Goal: Information Seeking & Learning: Learn about a topic

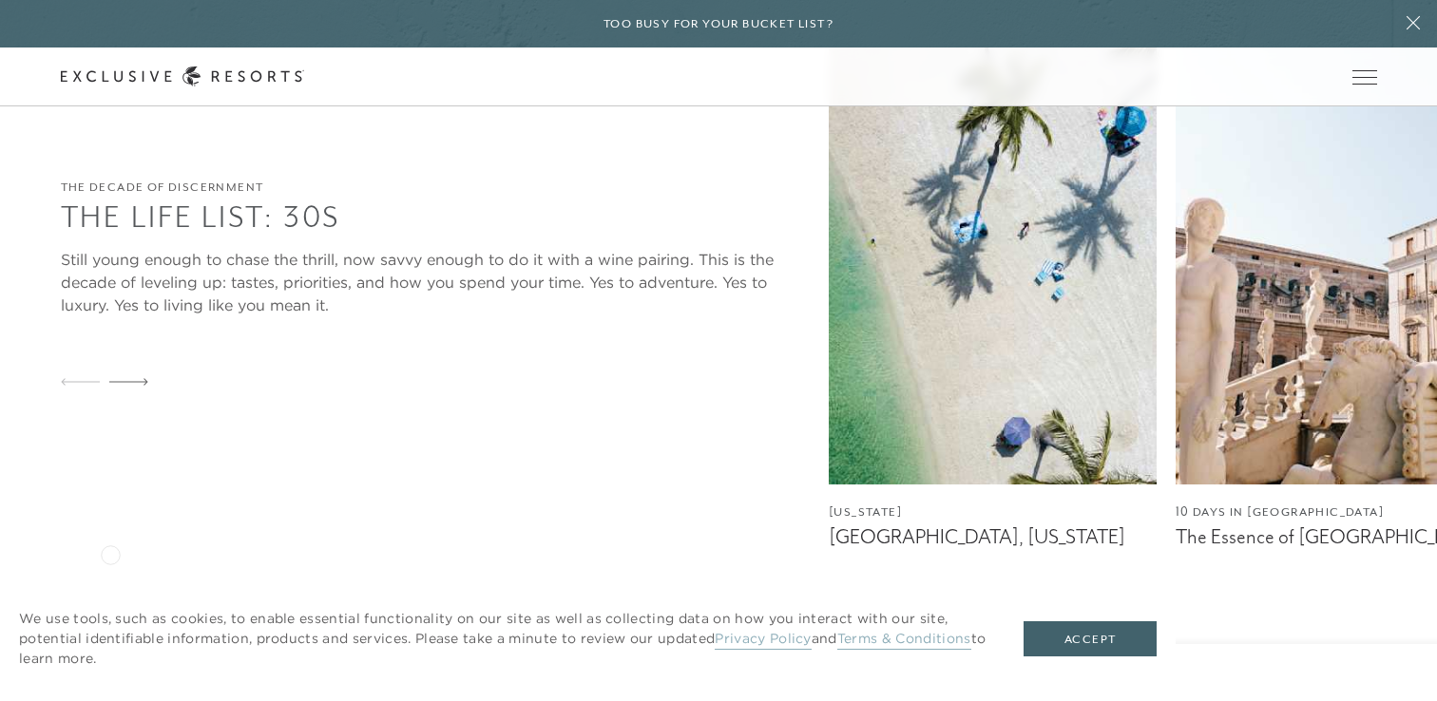
click at [124, 529] on div "The Decade of Discernment The Life List: 30s Still young enough to chase the th…" at bounding box center [445, 292] width 769 height 564
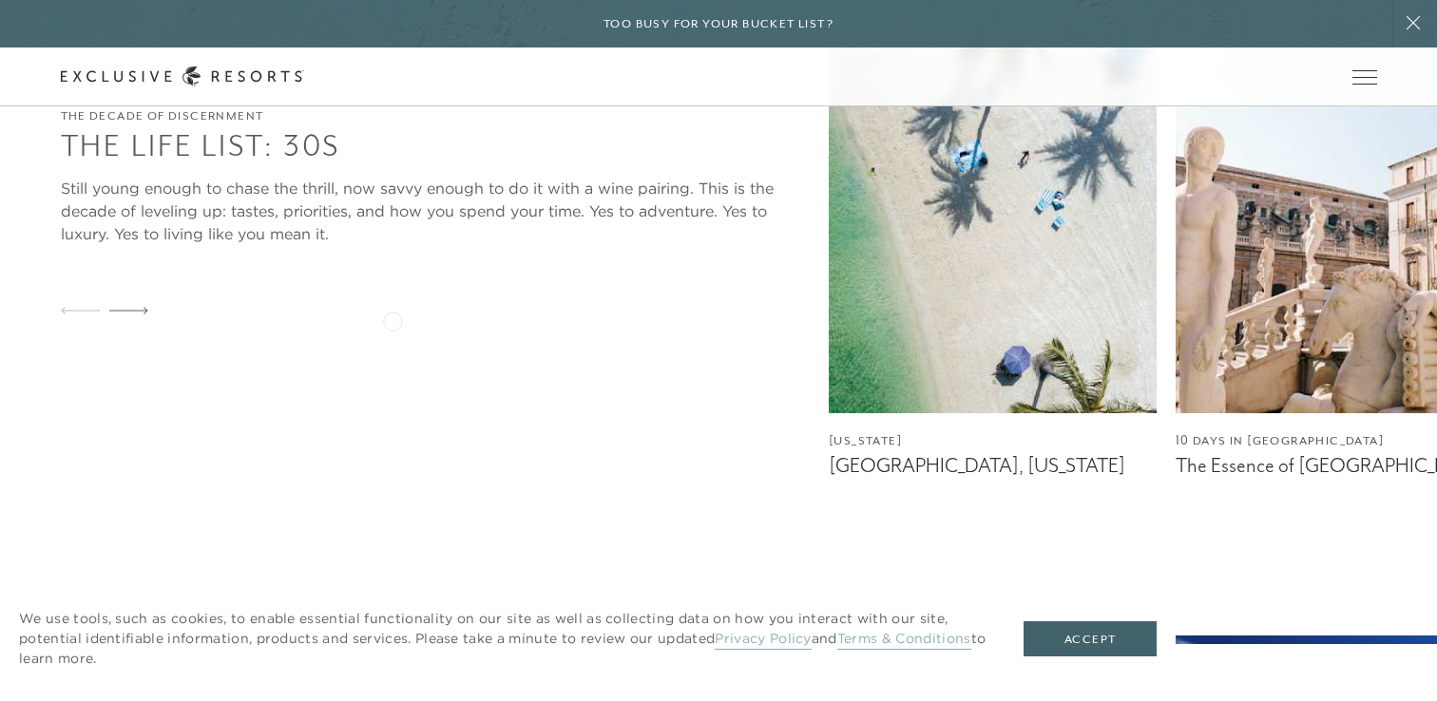
scroll to position [1787, 0]
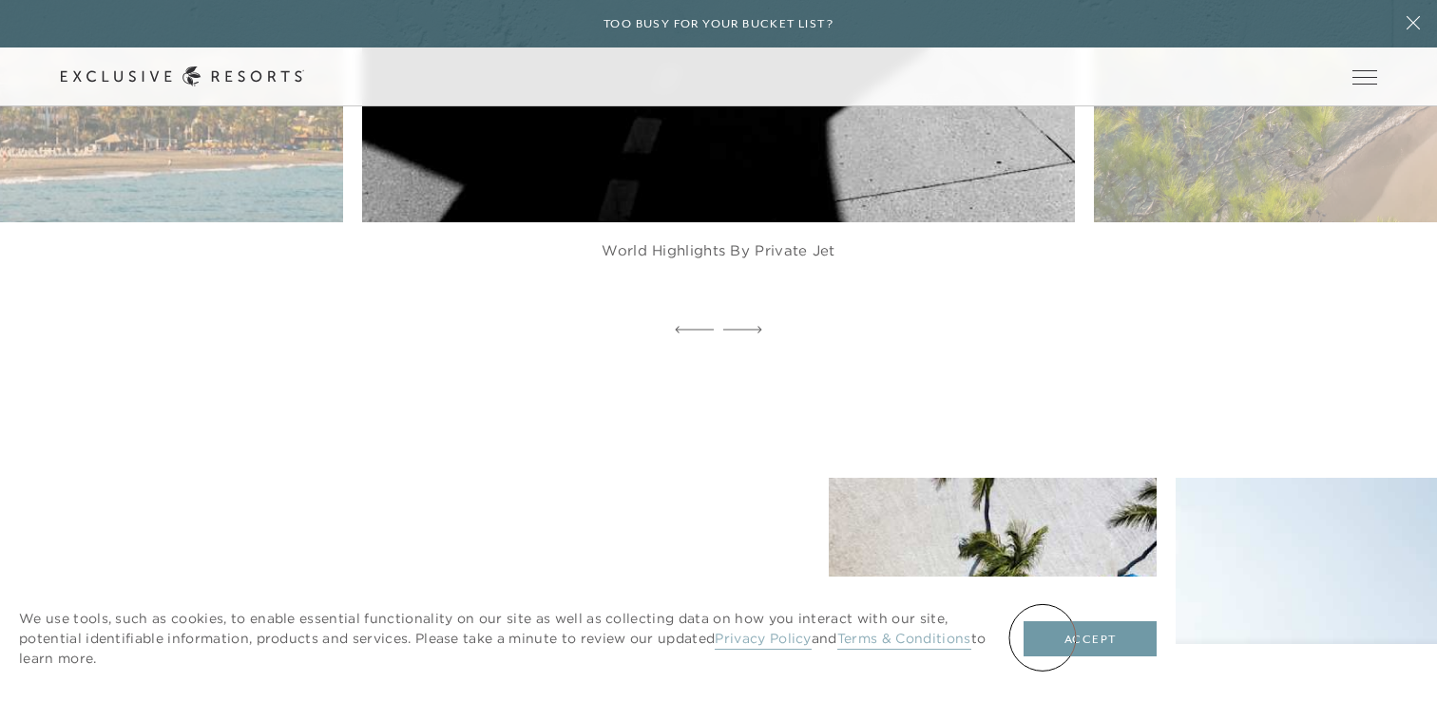
click at [1043, 638] on button "Accept" at bounding box center [1090, 640] width 133 height 36
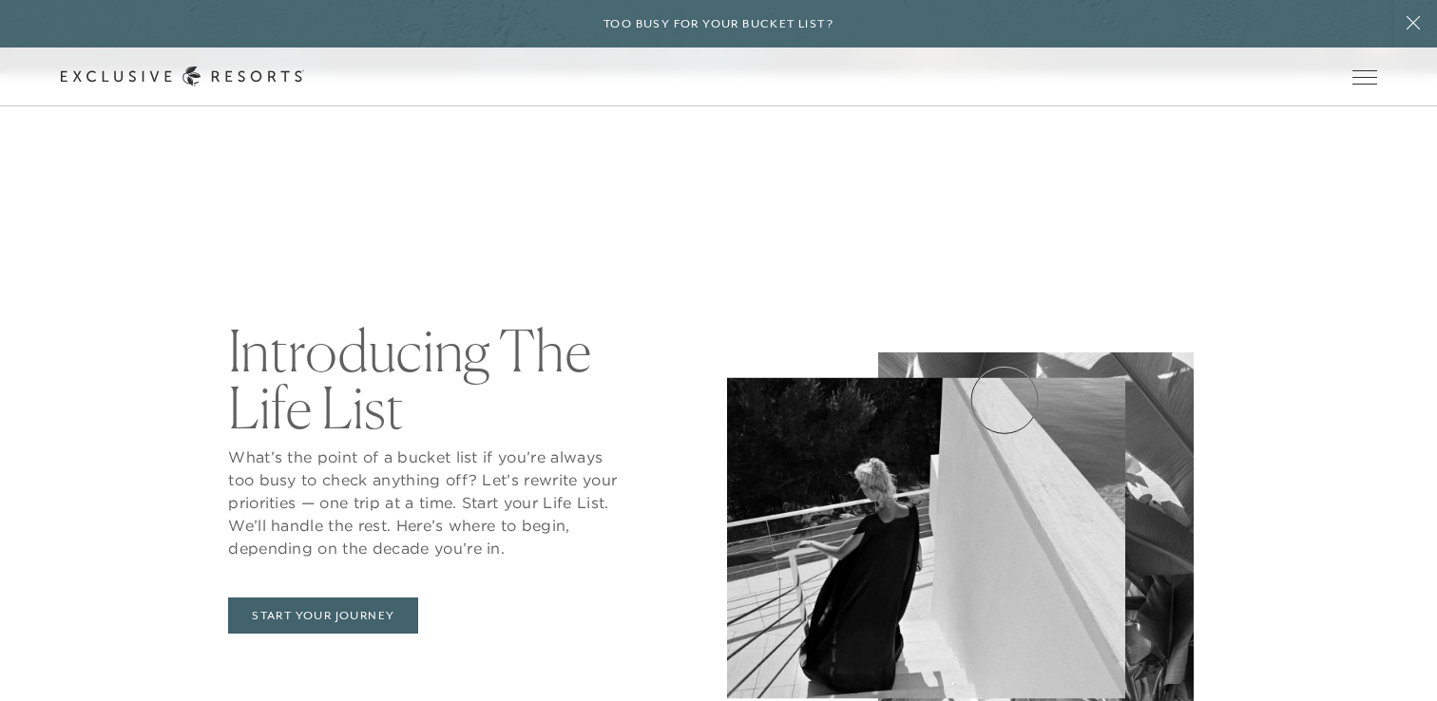
scroll to position [625, 0]
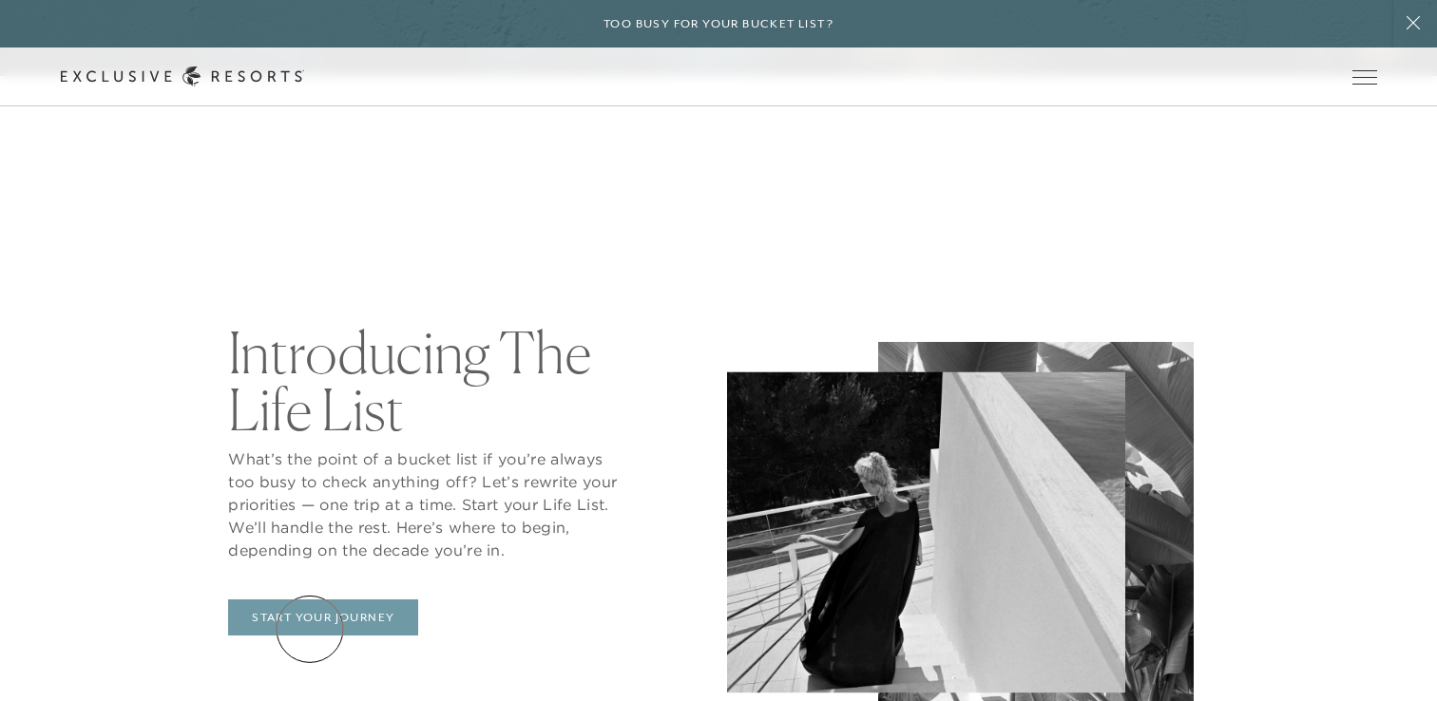
click at [310, 630] on link "START YOUR JOURNEY" at bounding box center [323, 618] width 190 height 36
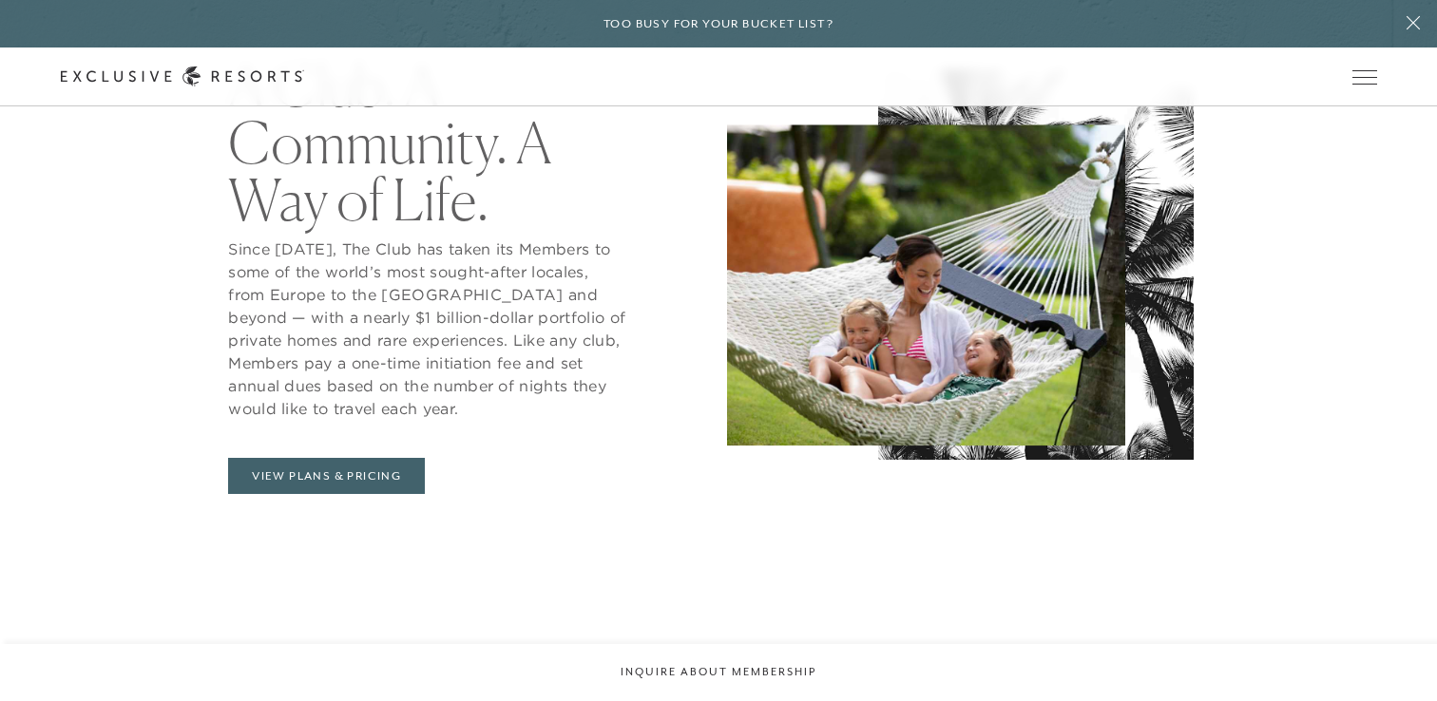
scroll to position [830, 0]
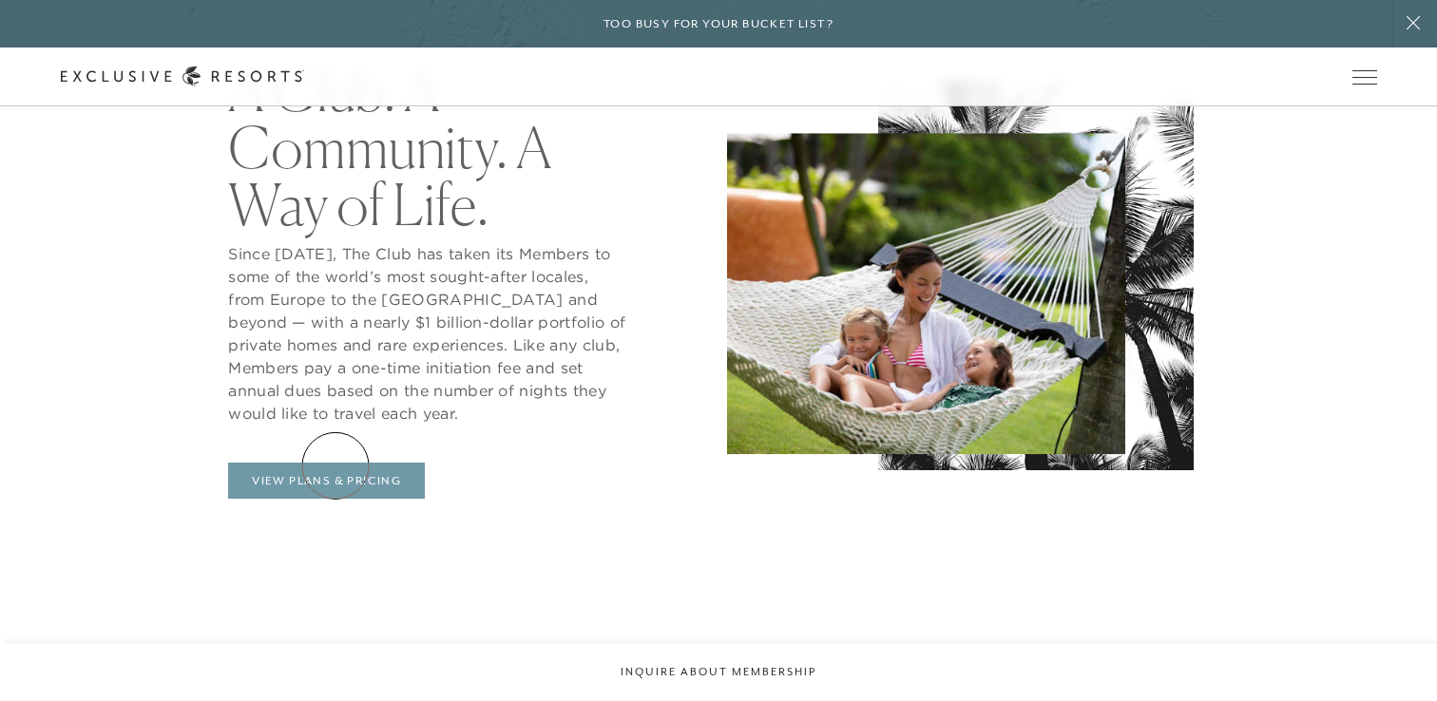
click at [336, 466] on link "View Plans & Pricing" at bounding box center [326, 481] width 197 height 36
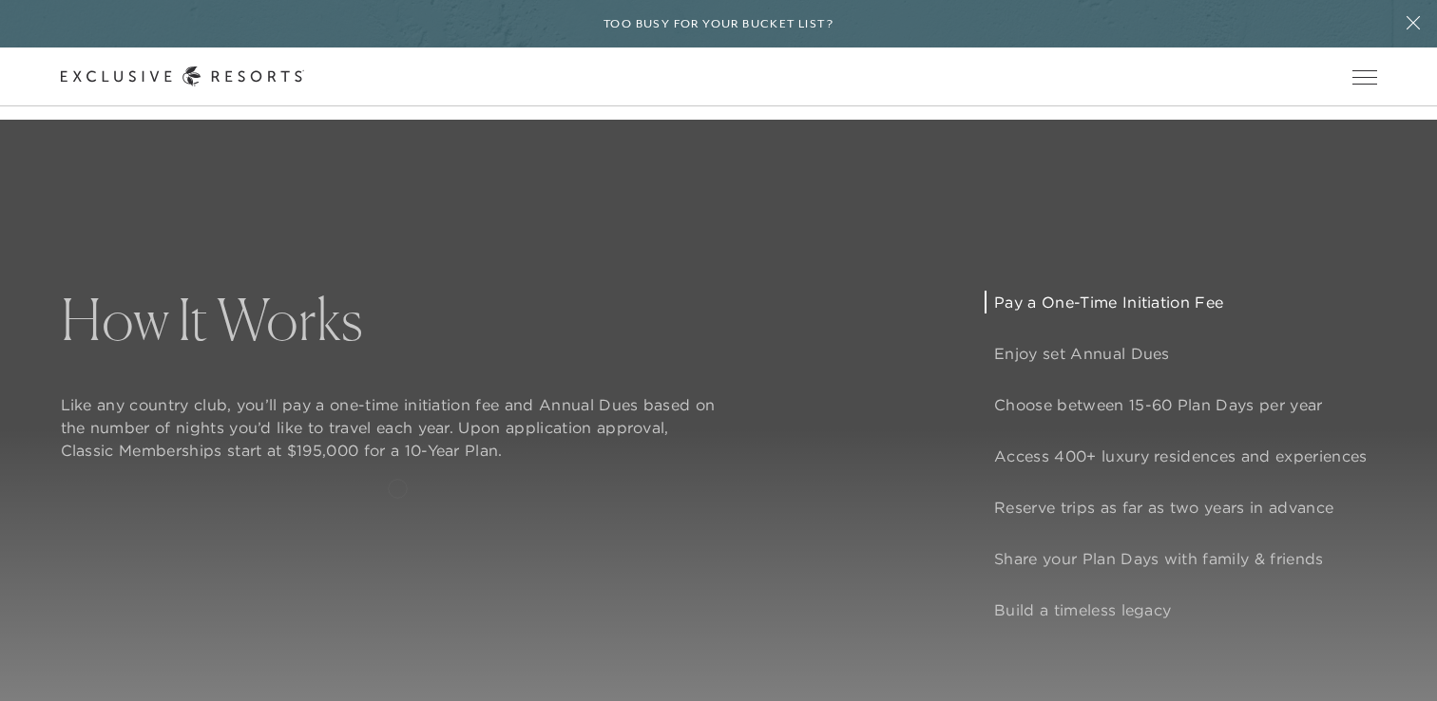
scroll to position [1372, 0]
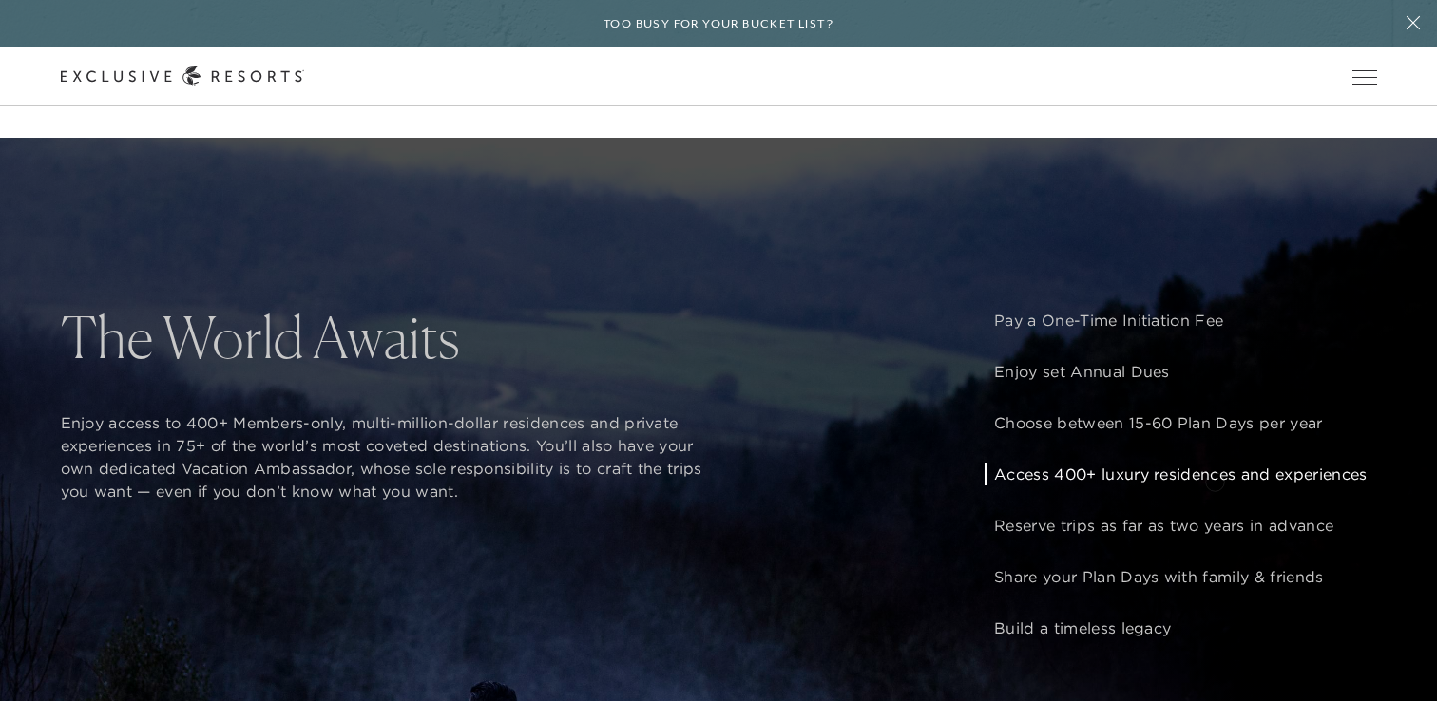
click at [1215, 480] on p "Access 400+ luxury residences and experiences" at bounding box center [1180, 474] width 373 height 23
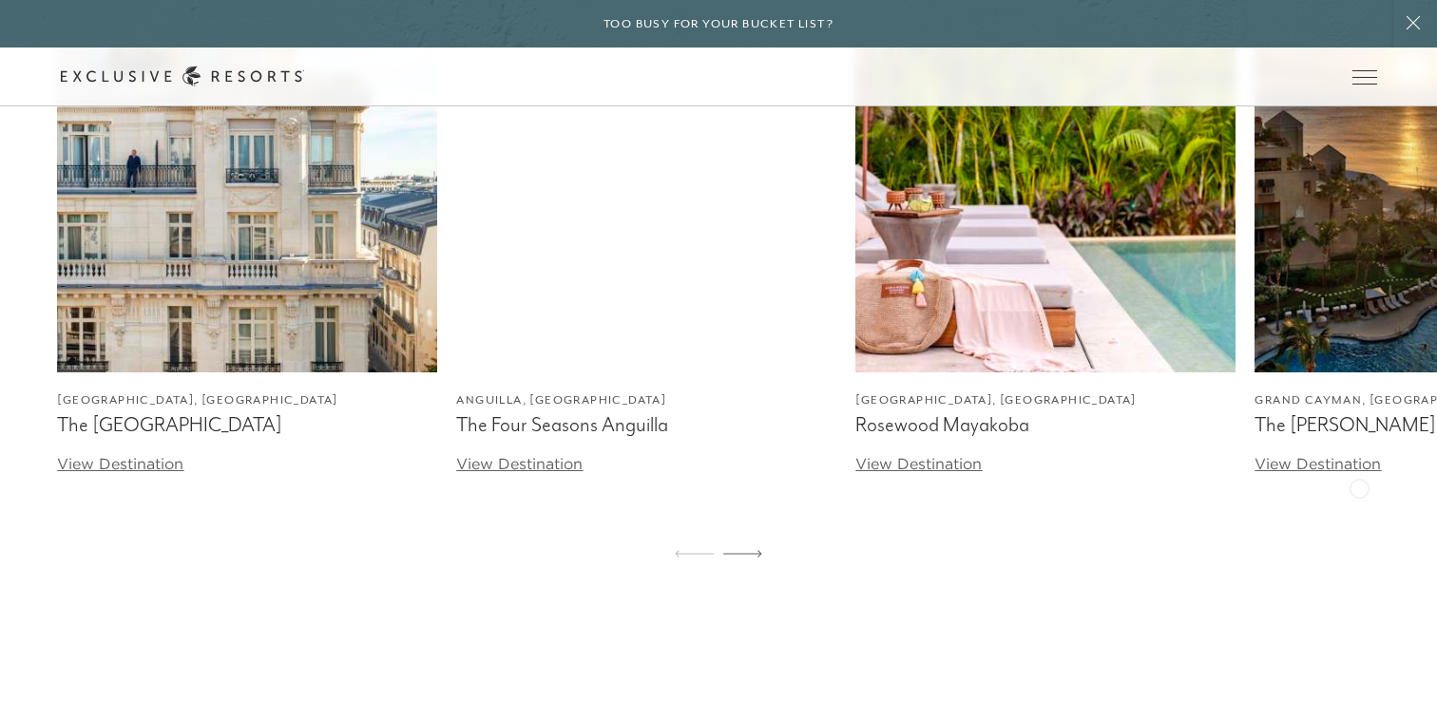
scroll to position [5824, 0]
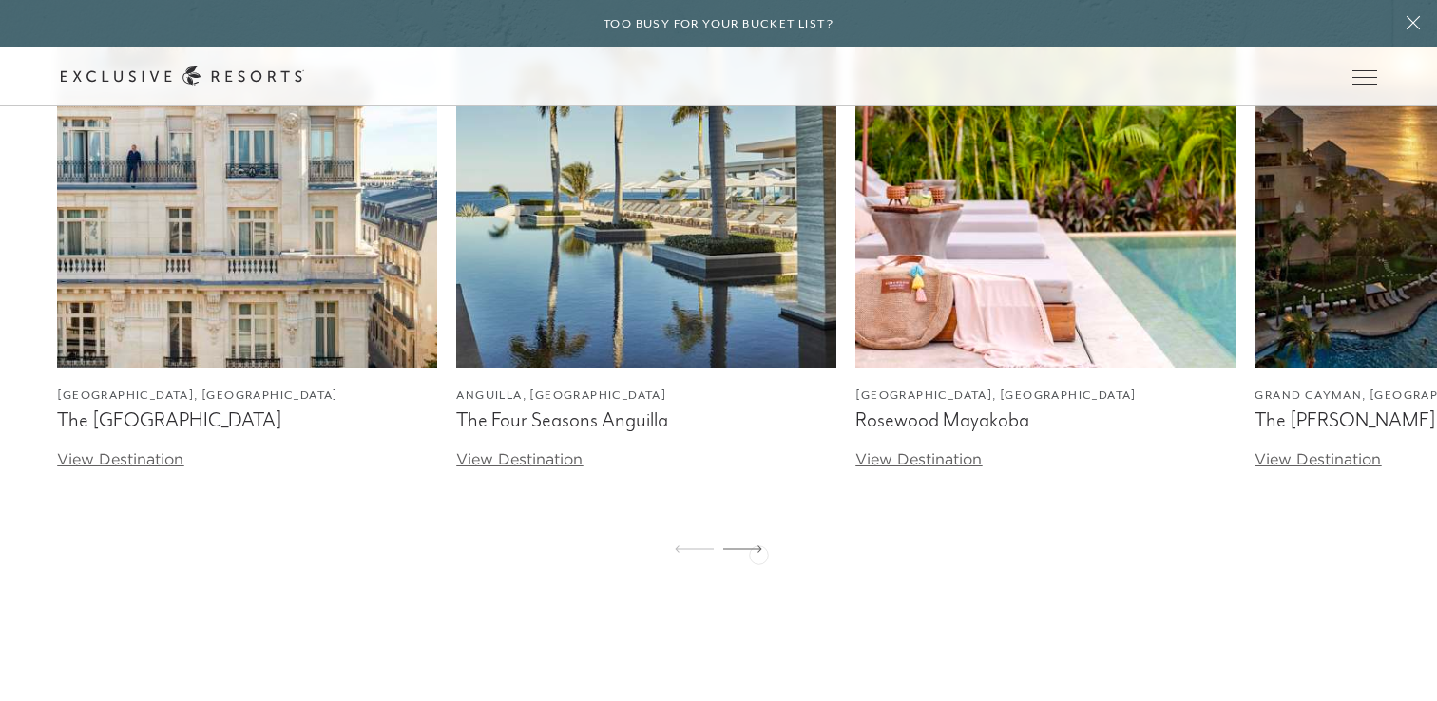
click at [759, 553] on div at bounding box center [742, 551] width 39 height 46
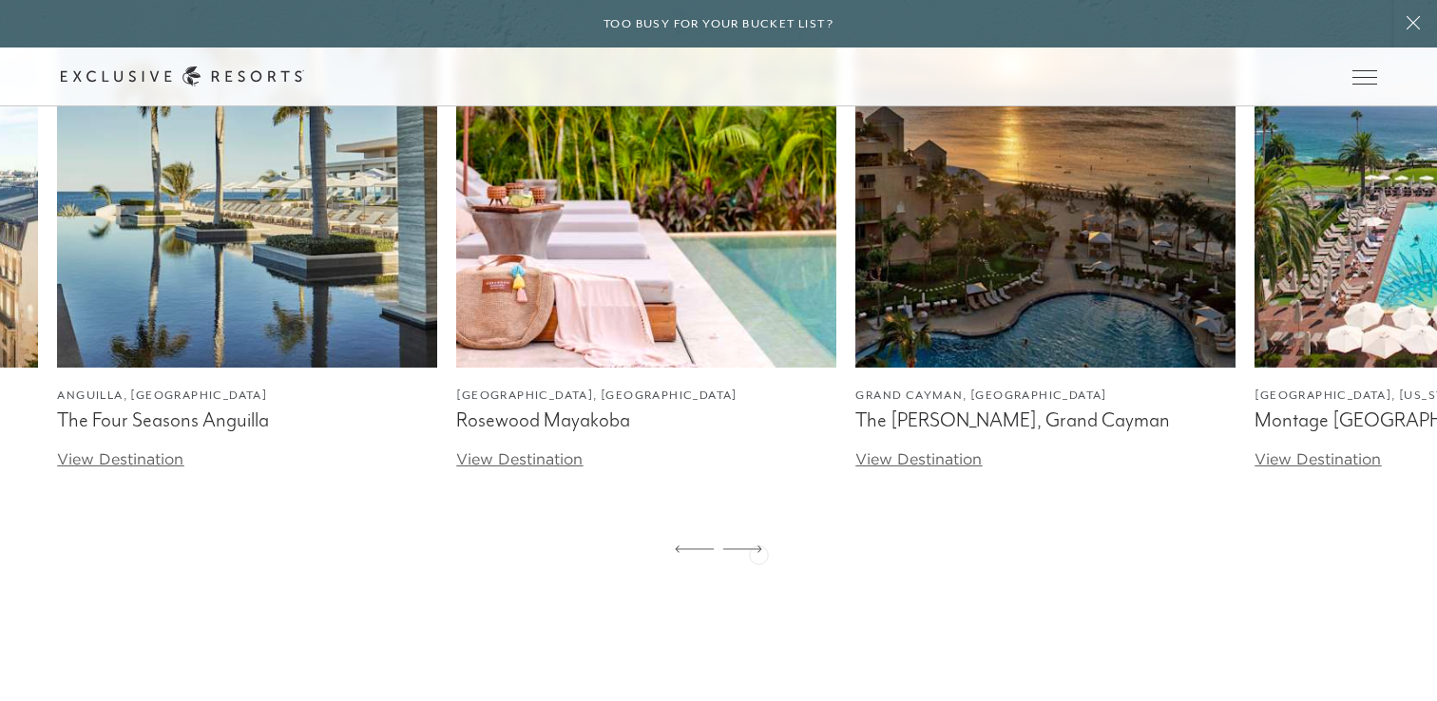
click at [759, 553] on icon at bounding box center [742, 550] width 39 height 8
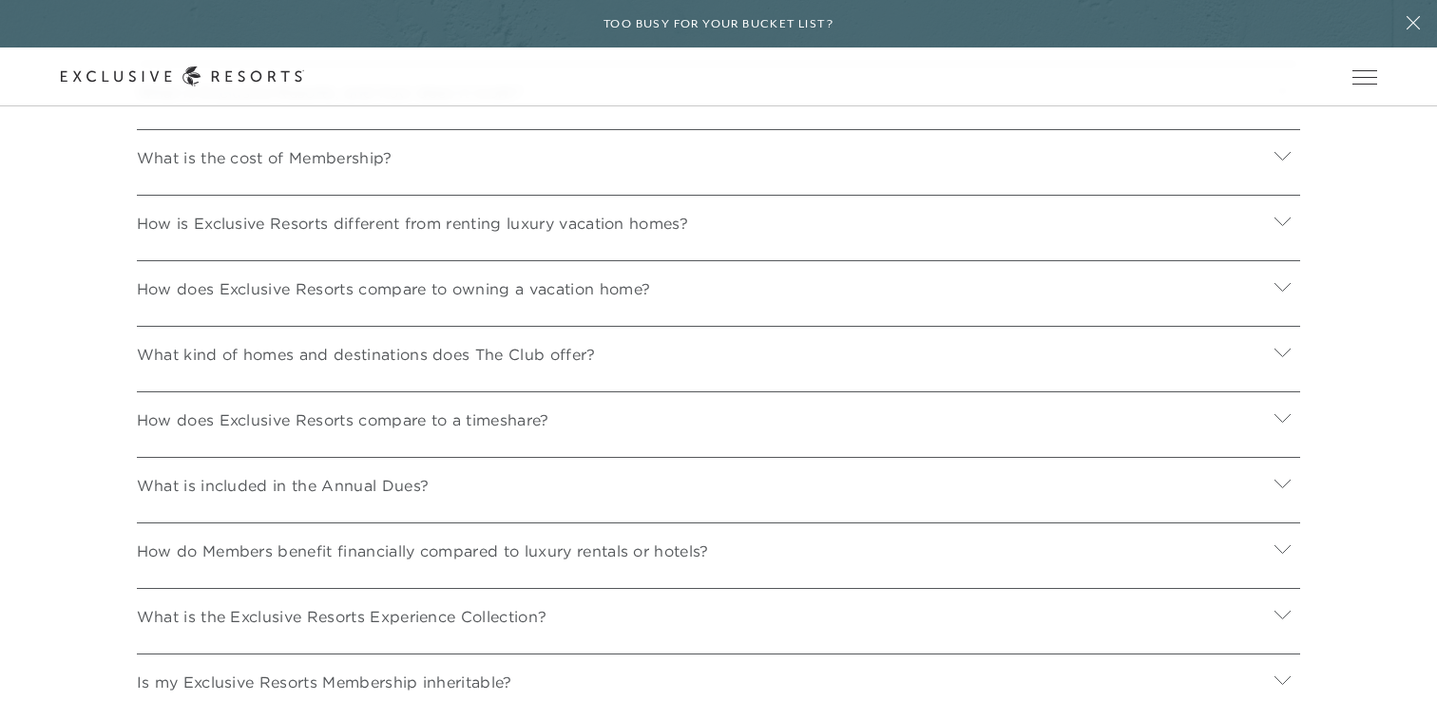
scroll to position [6561, 0]
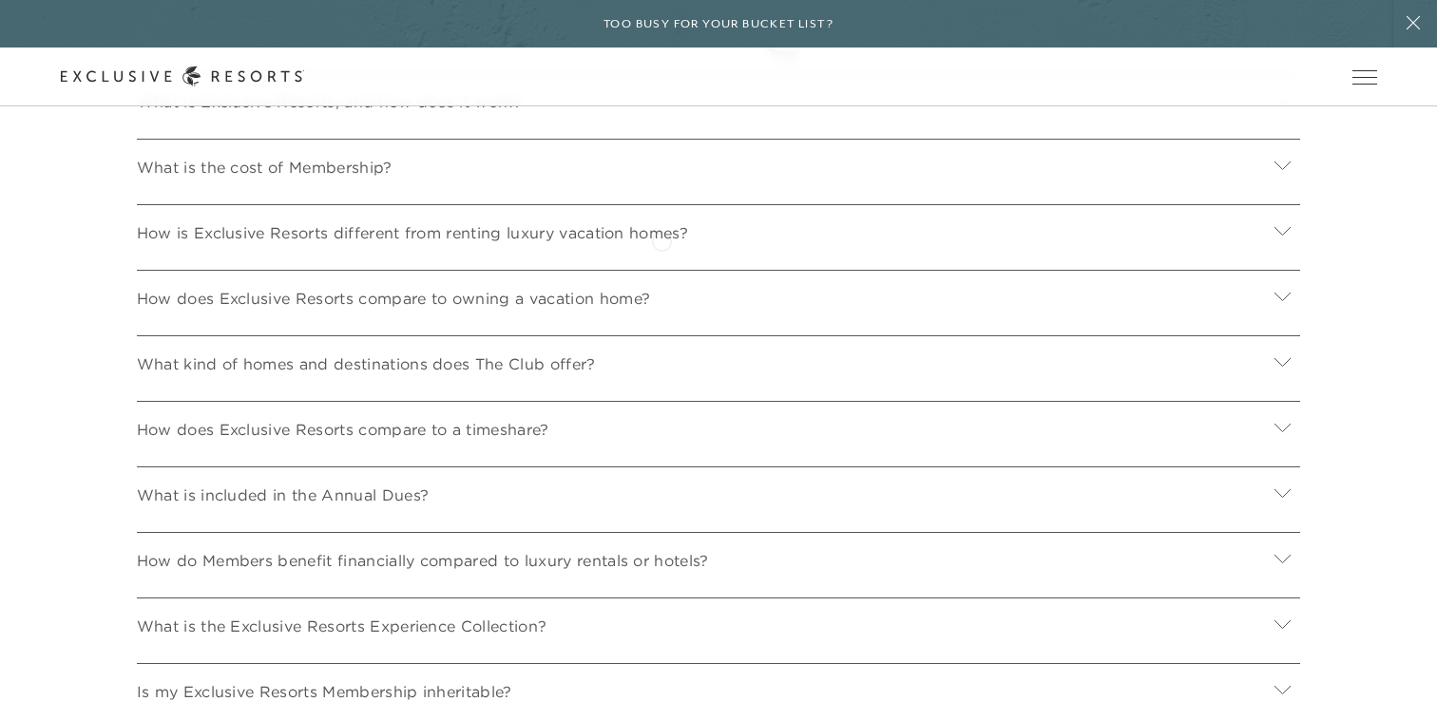
click at [662, 240] on p "How is Exclusive Resorts different from renting luxury vacation homes?" at bounding box center [412, 232] width 551 height 23
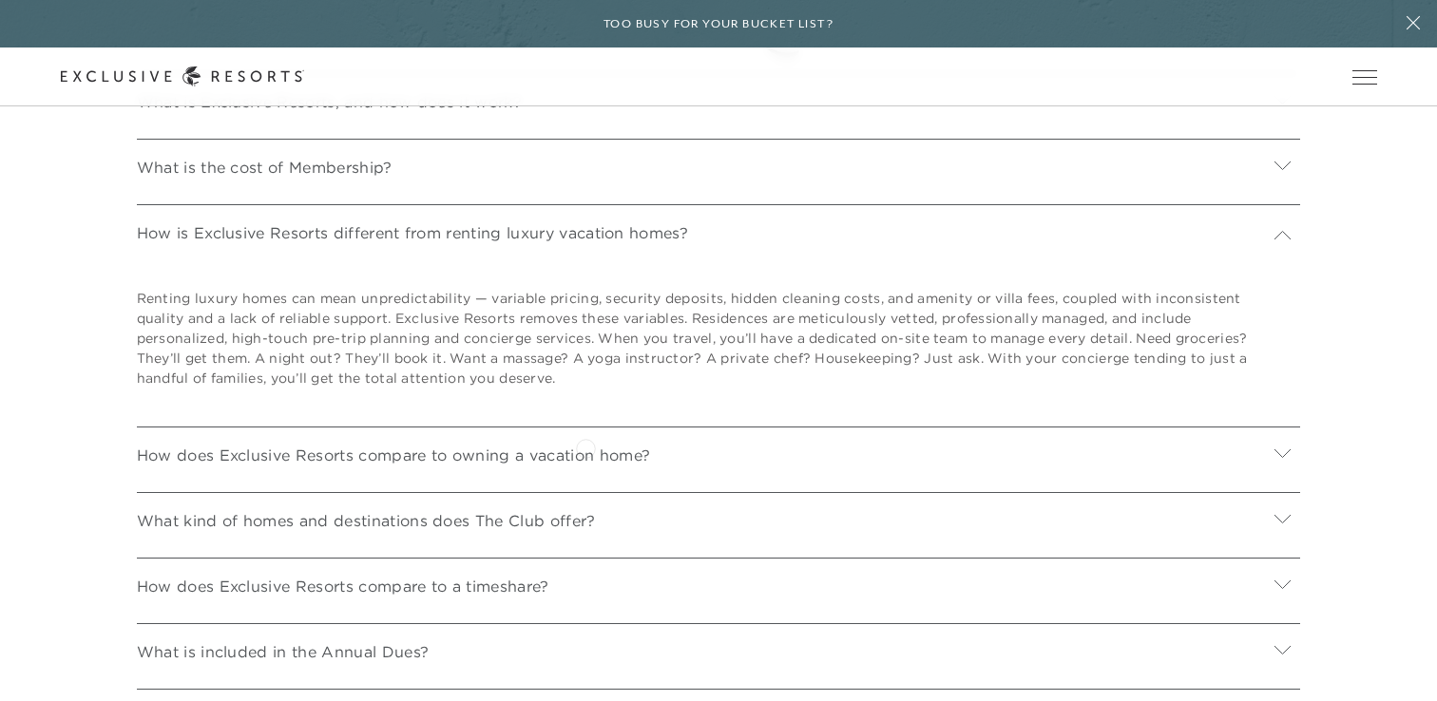
click at [586, 447] on p "How does Exclusive Resorts compare to owning a vacation home?" at bounding box center [394, 455] width 514 height 23
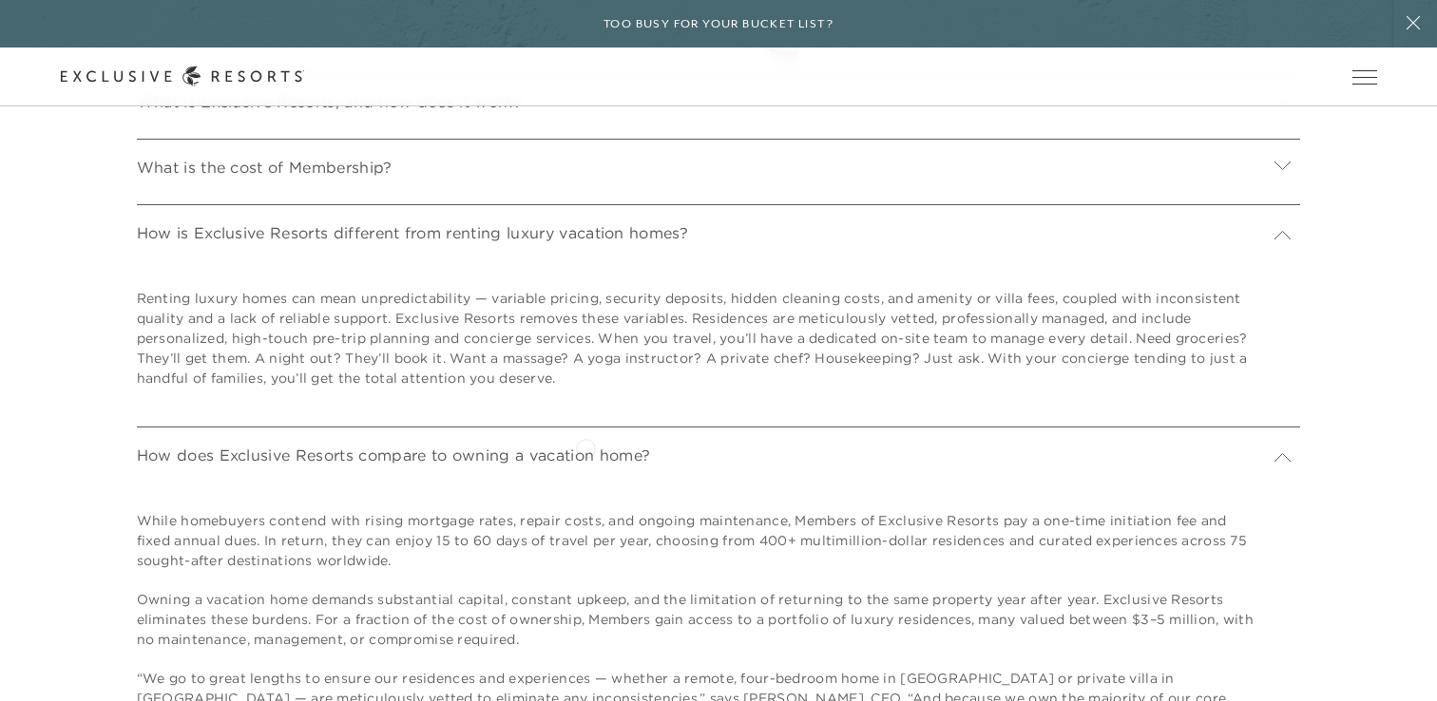
click at [586, 447] on p "How does Exclusive Resorts compare to owning a vacation home?" at bounding box center [394, 455] width 514 height 23
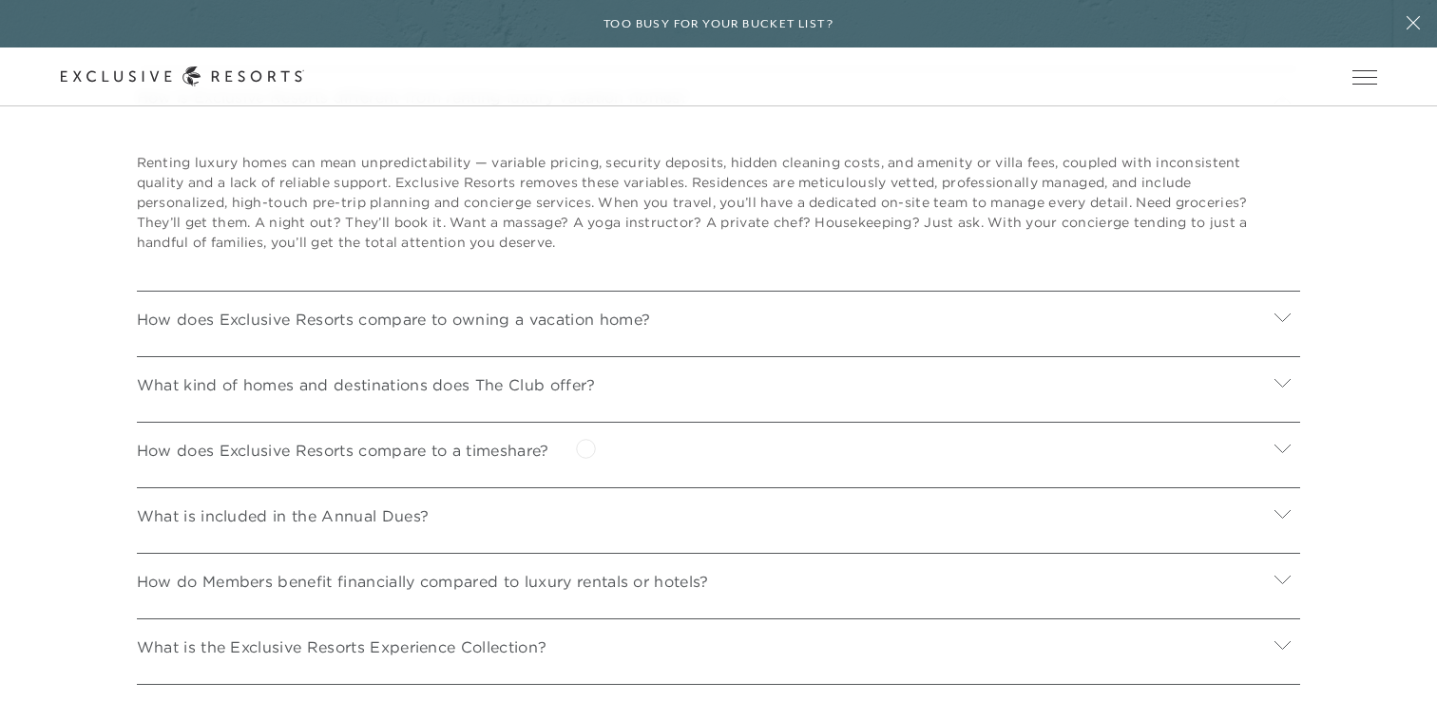
scroll to position [6701, 0]
click at [575, 382] on p "What kind of homes and destinations does The Club offer?" at bounding box center [366, 381] width 459 height 23
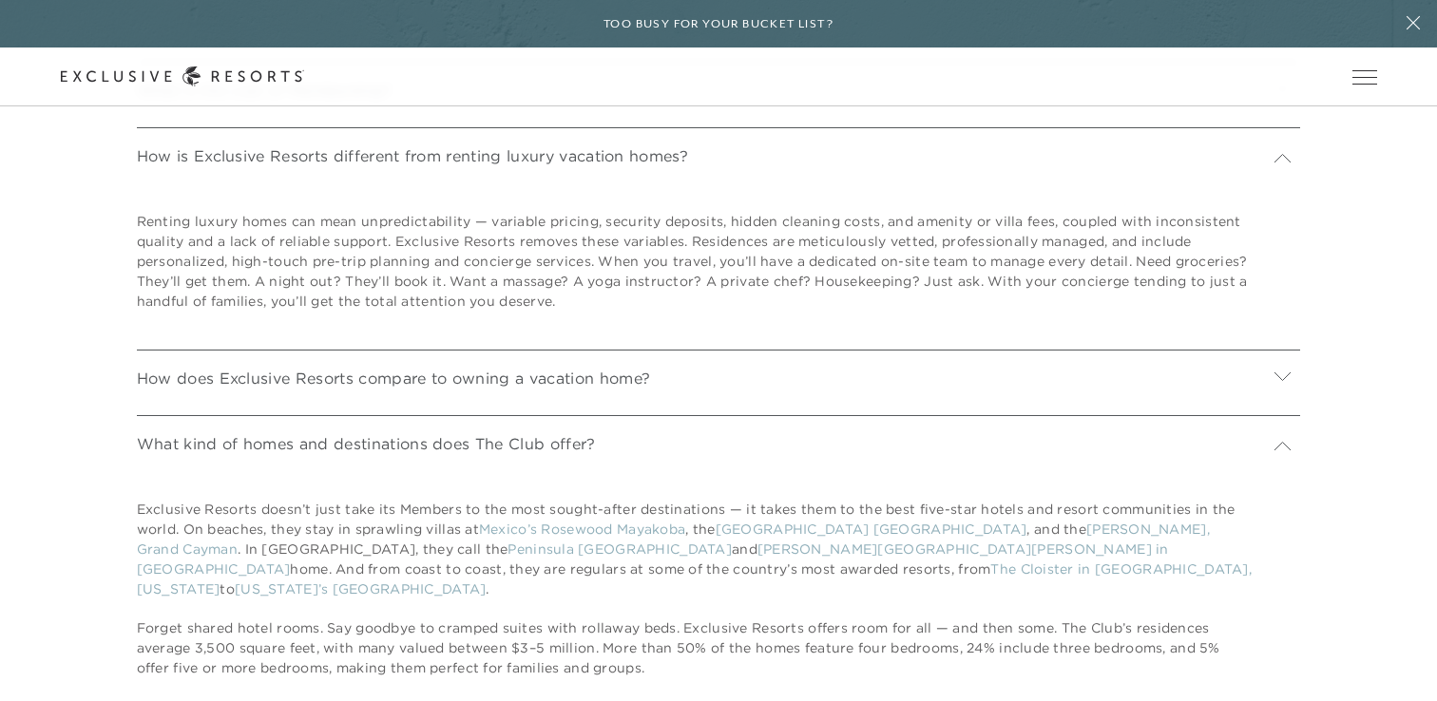
scroll to position [6375, 0]
